Goal: Task Accomplishment & Management: Manage account settings

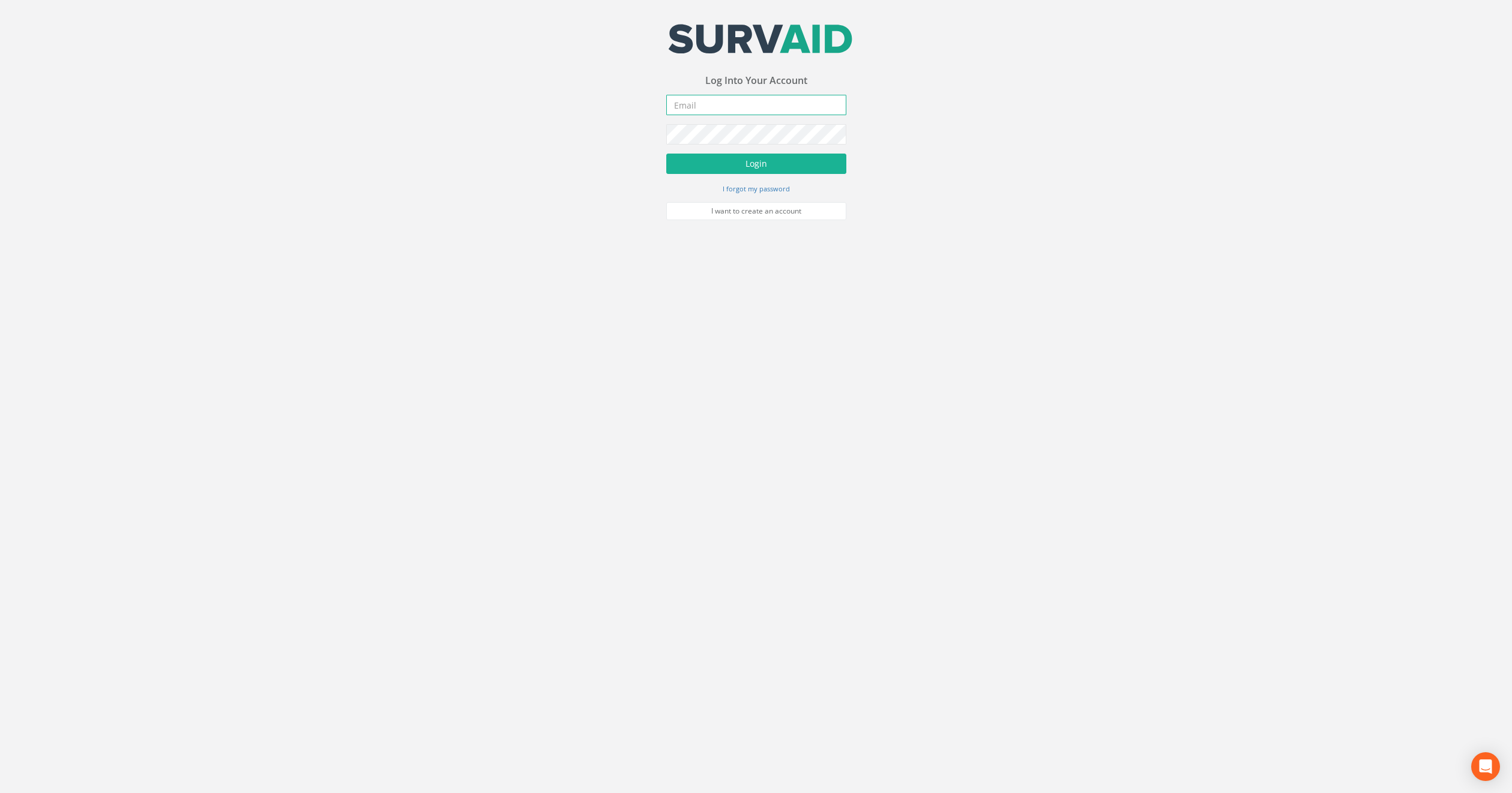
click at [699, 113] on input "email" at bounding box center [756, 105] width 180 height 20
type input "[PERSON_NAME][EMAIL_ADDRESS][PERSON_NAME][DOMAIN_NAME]"
click at [666, 153] on button "Login" at bounding box center [756, 163] width 180 height 20
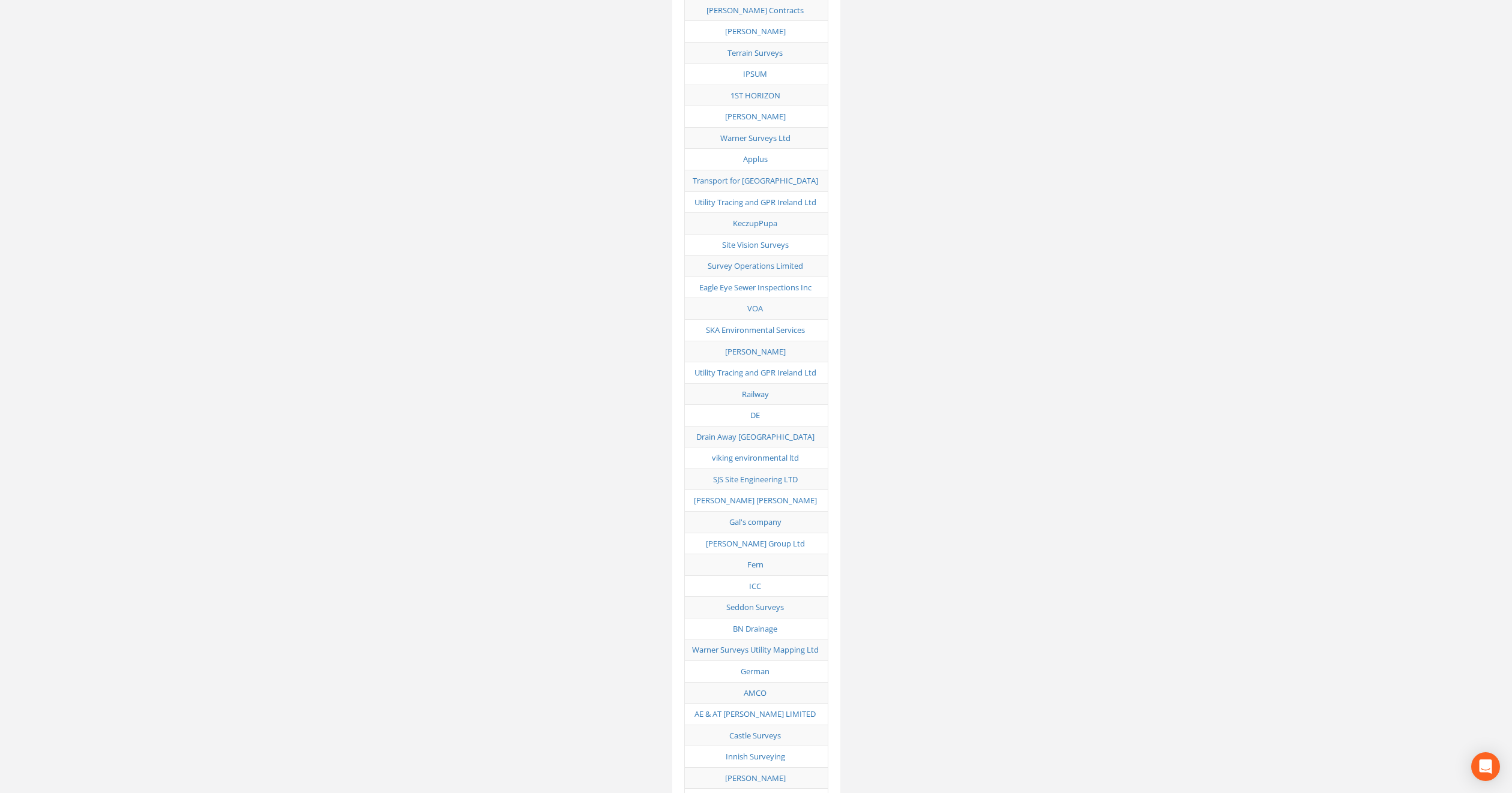
scroll to position [5786, 0]
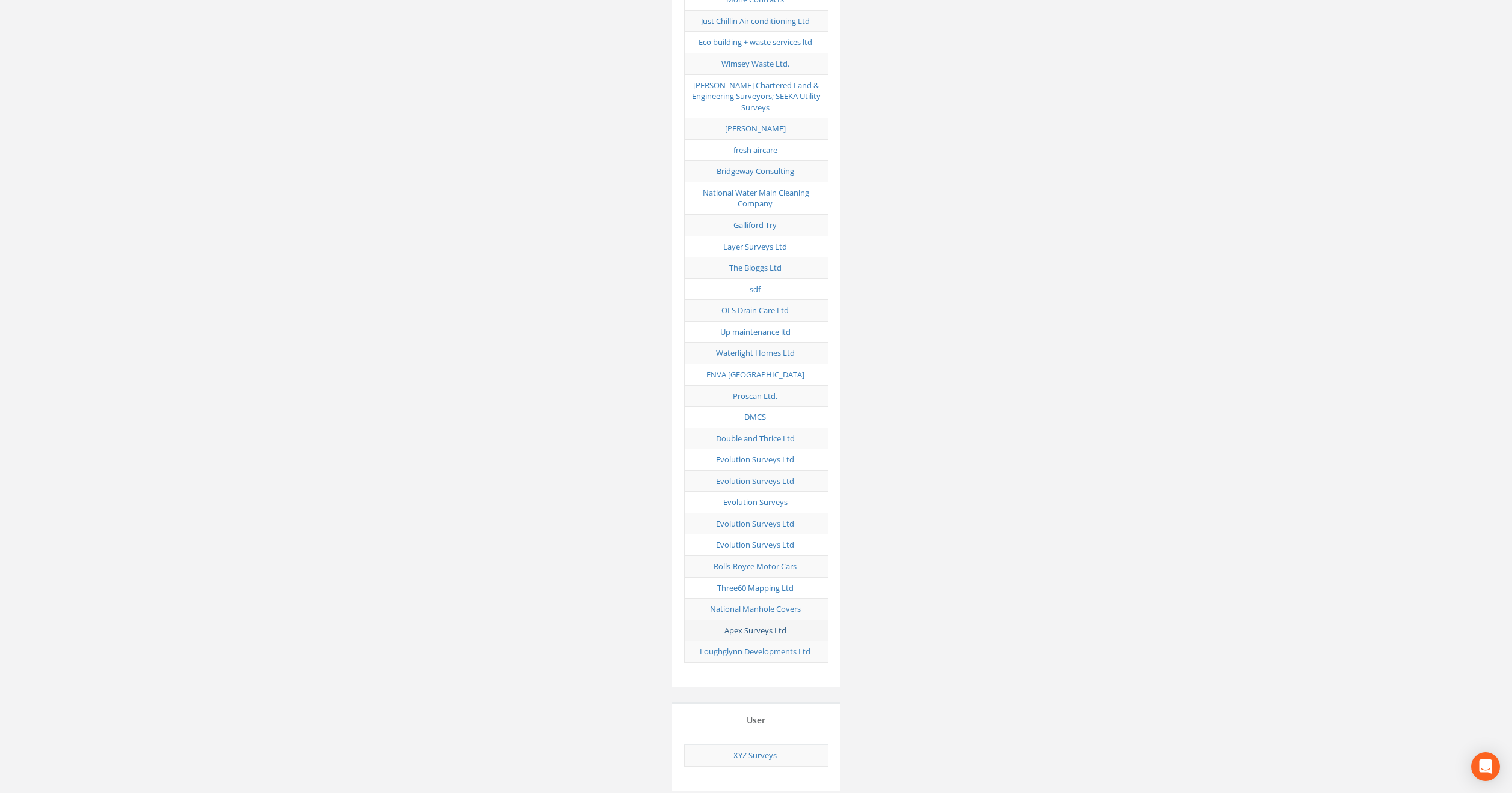
click at [756, 626] on link "Apex Surveys Ltd" at bounding box center [755, 631] width 62 height 10
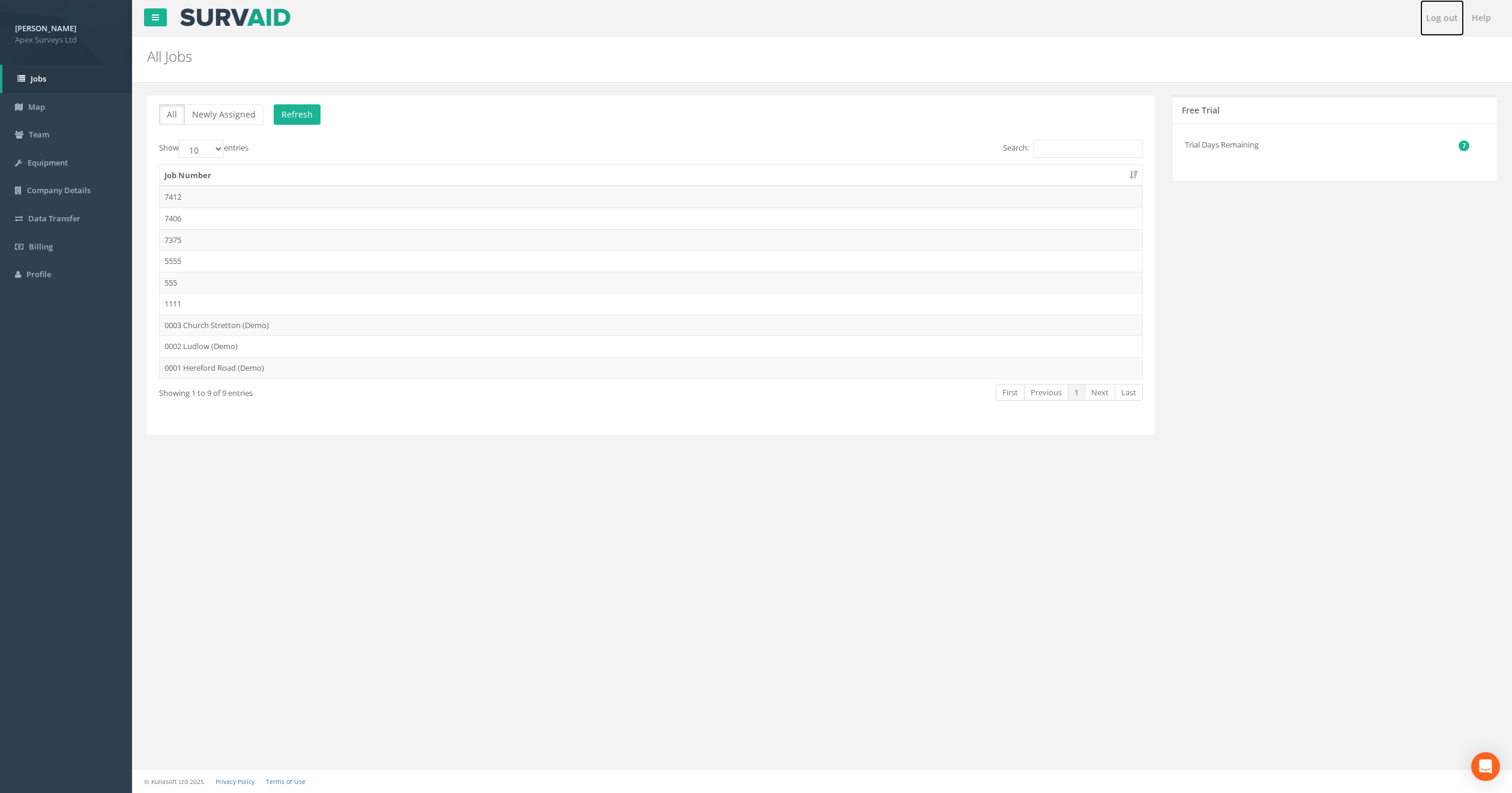
click at [1449, 21] on link "Log out" at bounding box center [1441, 17] width 44 height 36
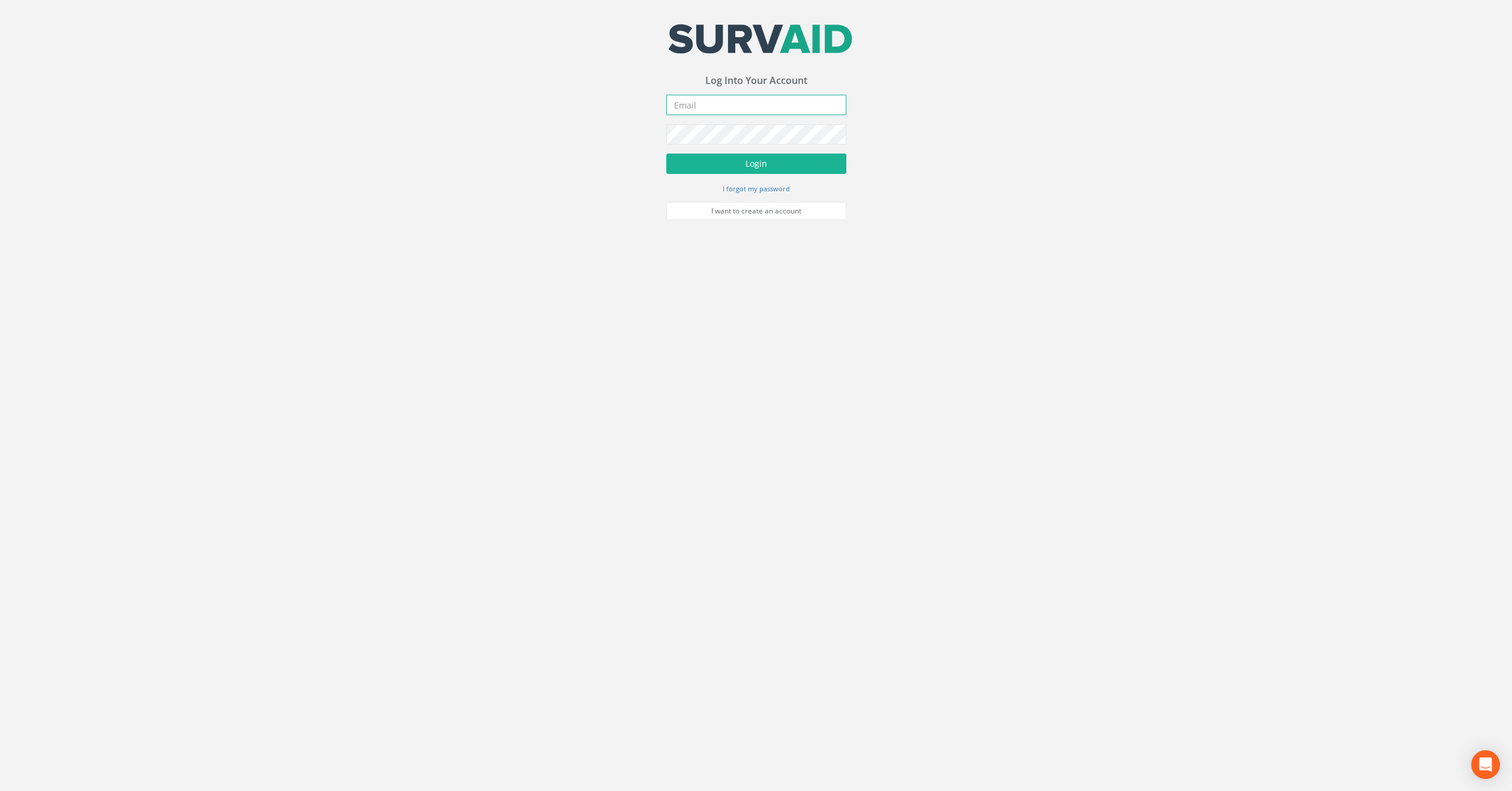
click at [765, 107] on input "email" at bounding box center [756, 105] width 180 height 20
